Goal: Task Accomplishment & Management: Complete application form

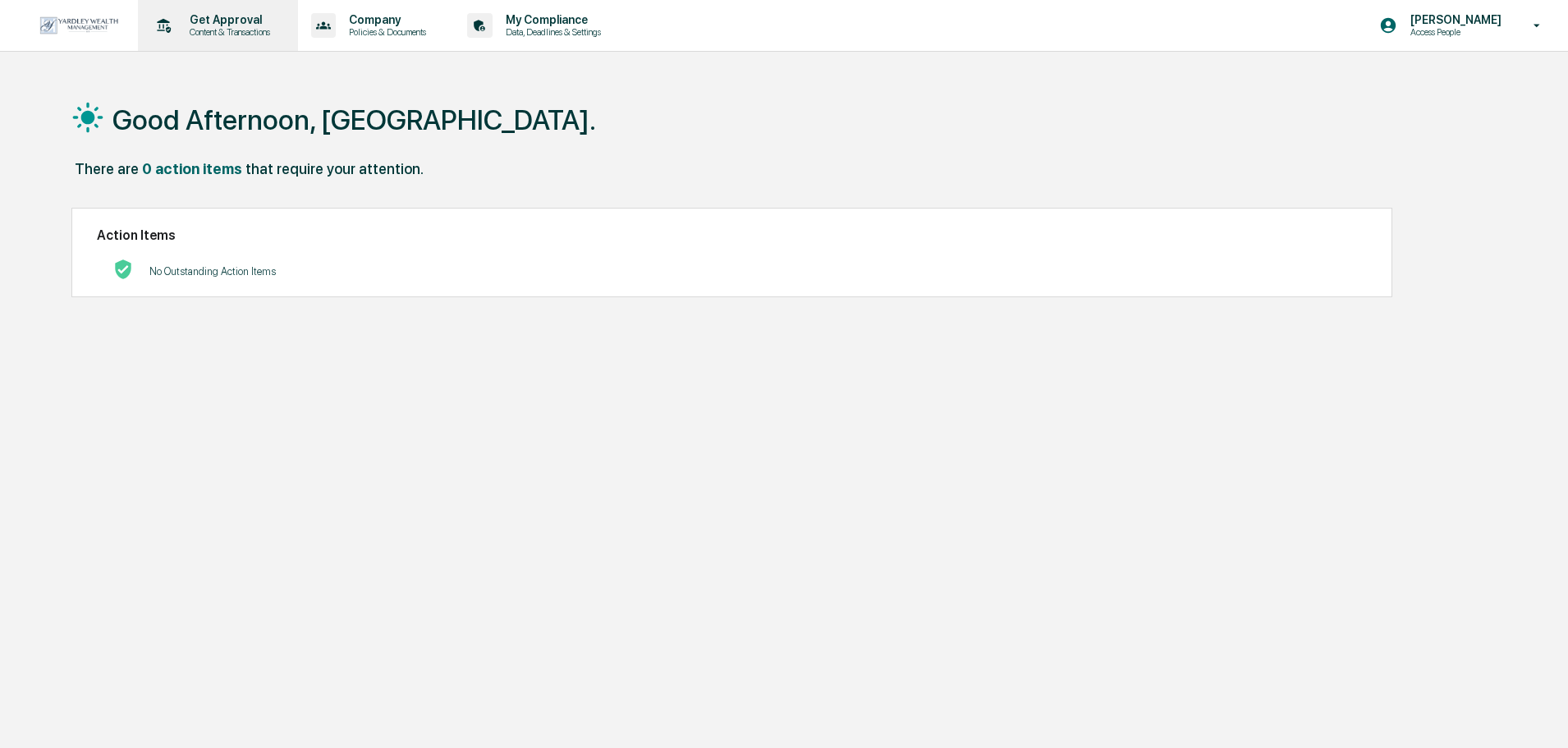
click at [185, 38] on div "Get Approval Content & Transactions" at bounding box center [216, 25] width 143 height 51
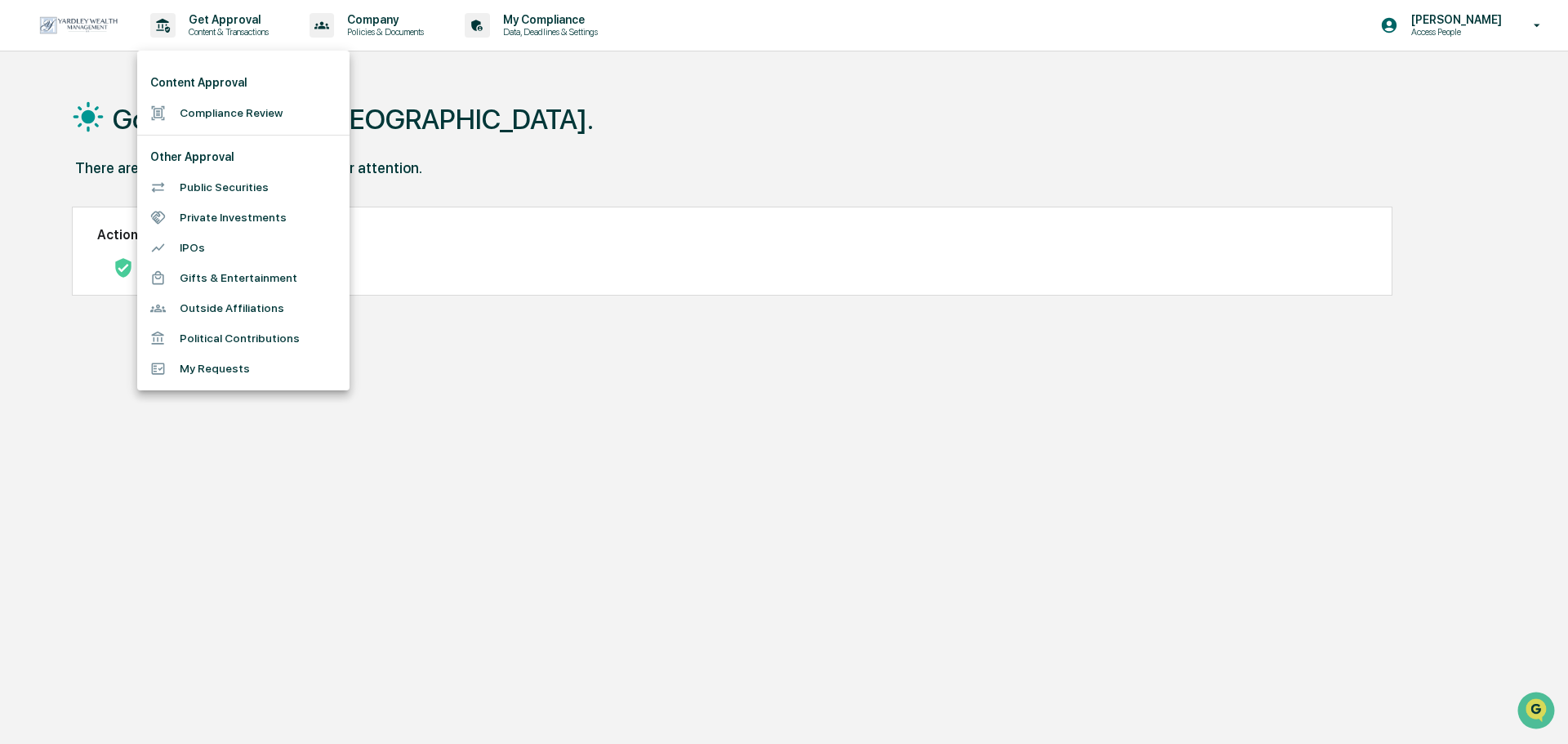
click at [196, 108] on li "Compliance Review" at bounding box center [243, 113] width 212 height 30
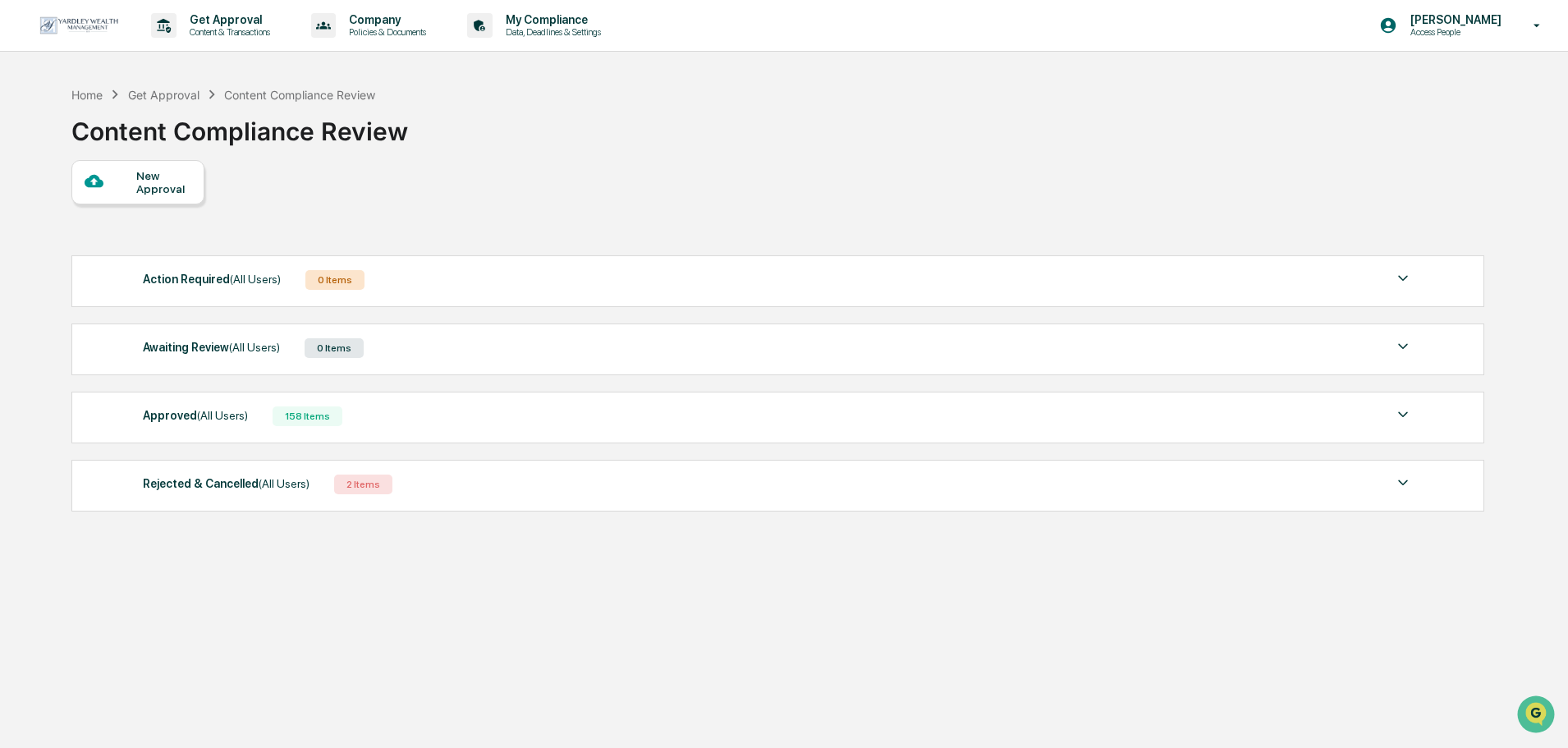
click at [182, 184] on div "New Approval" at bounding box center [164, 182] width 55 height 26
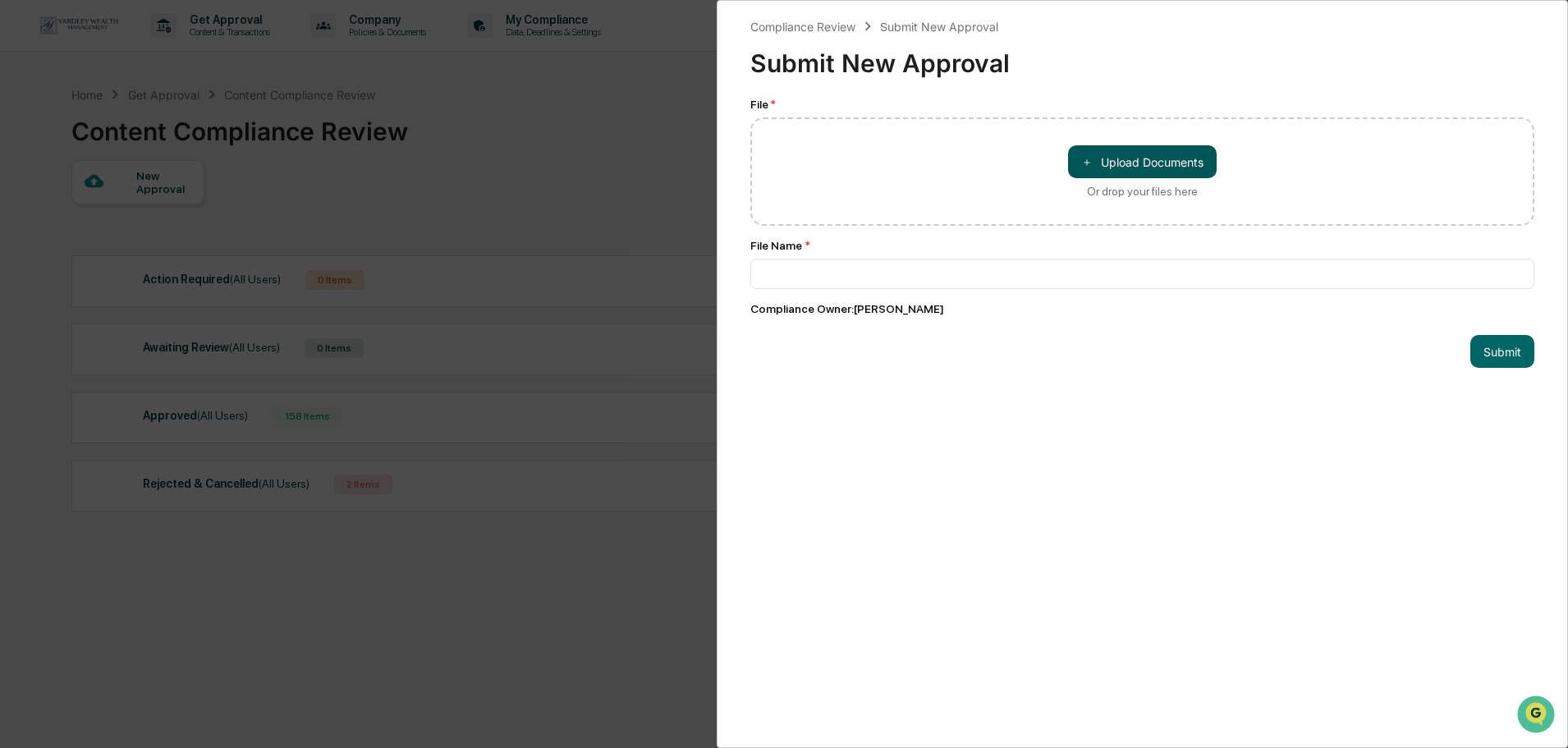
click at [1163, 168] on button "＋ Upload Documents" at bounding box center [1142, 162] width 149 height 33
type input "**********"
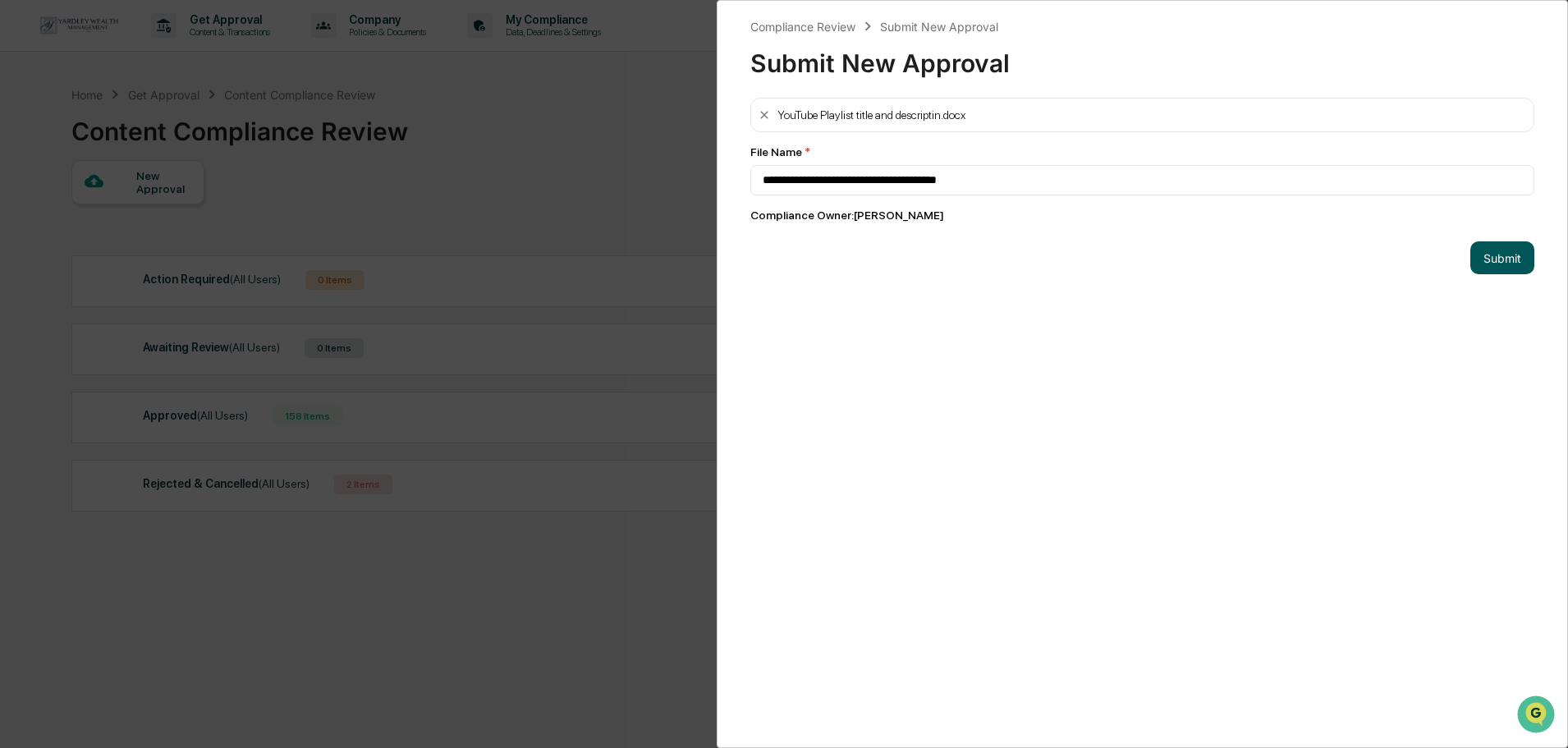
click at [1493, 253] on button "Submit" at bounding box center [1502, 257] width 64 height 33
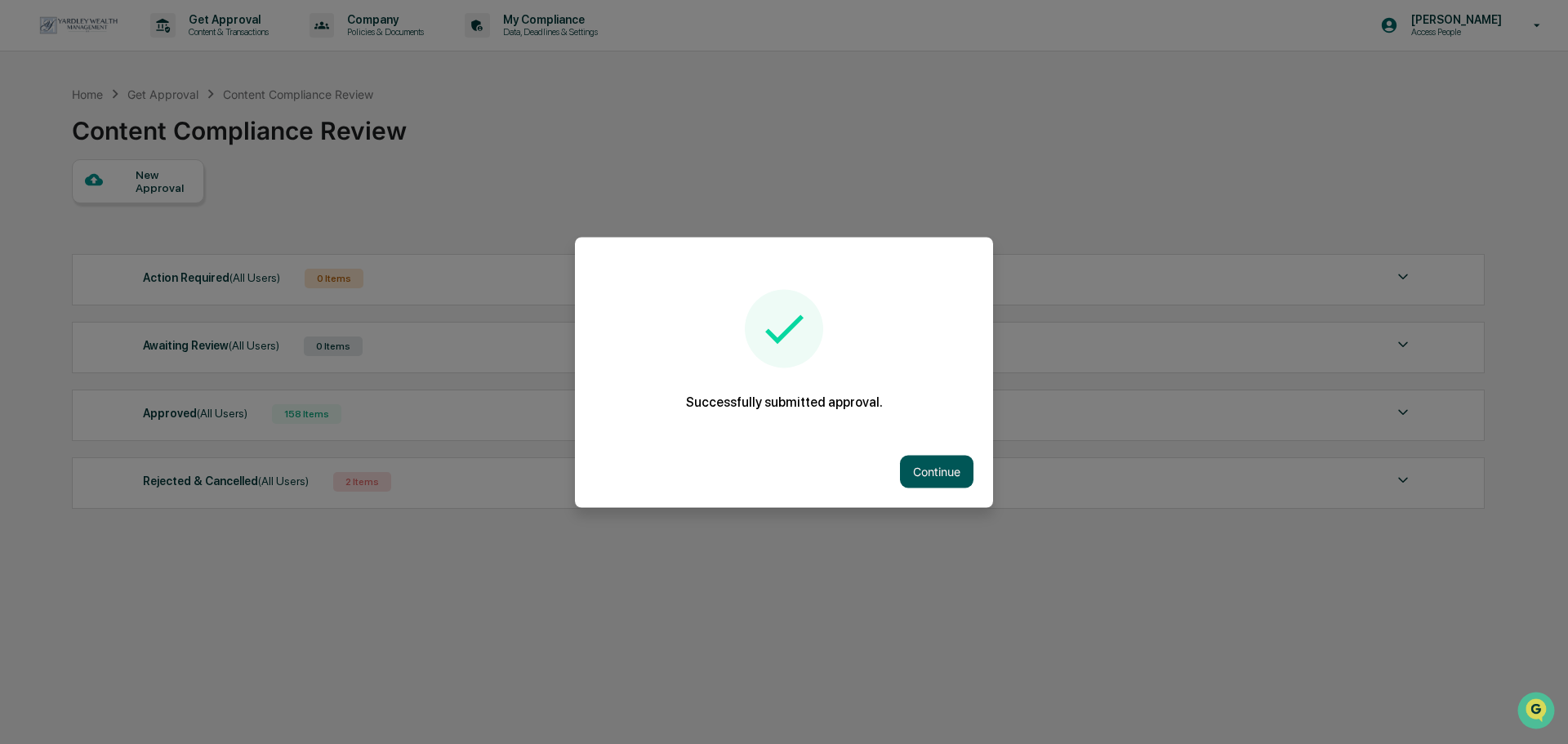
click at [932, 473] on button "Continue" at bounding box center [937, 471] width 74 height 33
